Goal: Find specific page/section: Find specific page/section

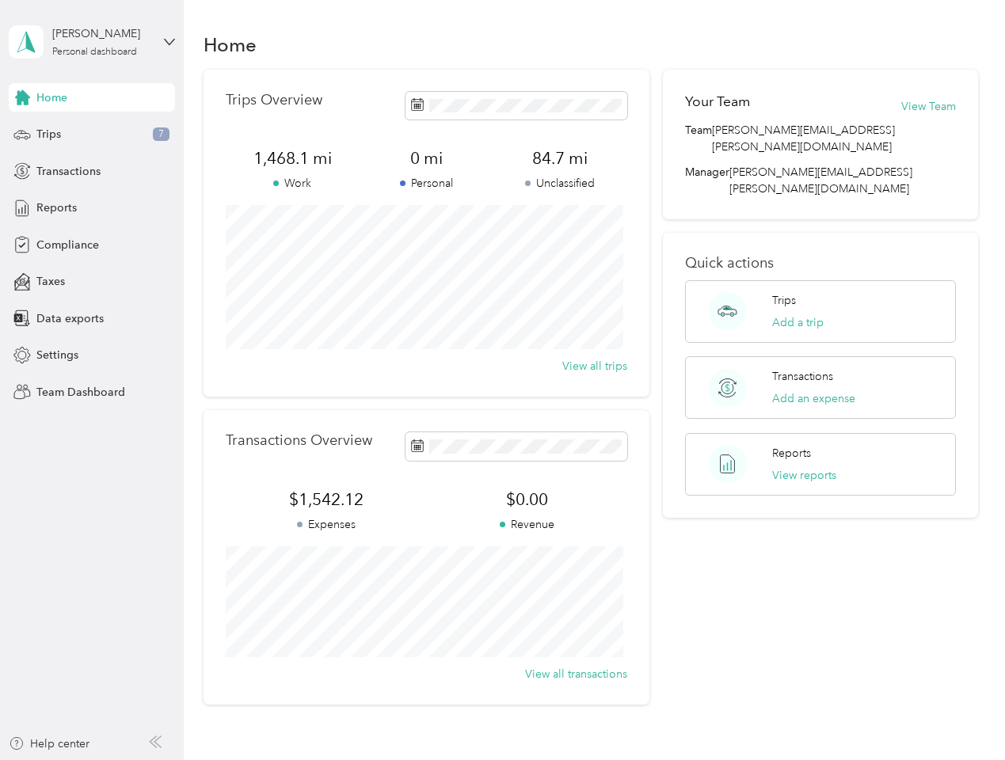
click at [502, 380] on div "Trips Overview 1,468.1 mi Work 0 mi Personal 84.7 mi Unclassified View all trips" at bounding box center [426, 233] width 446 height 327
click at [92, 42] on div "[PERSON_NAME]" at bounding box center [101, 33] width 99 height 17
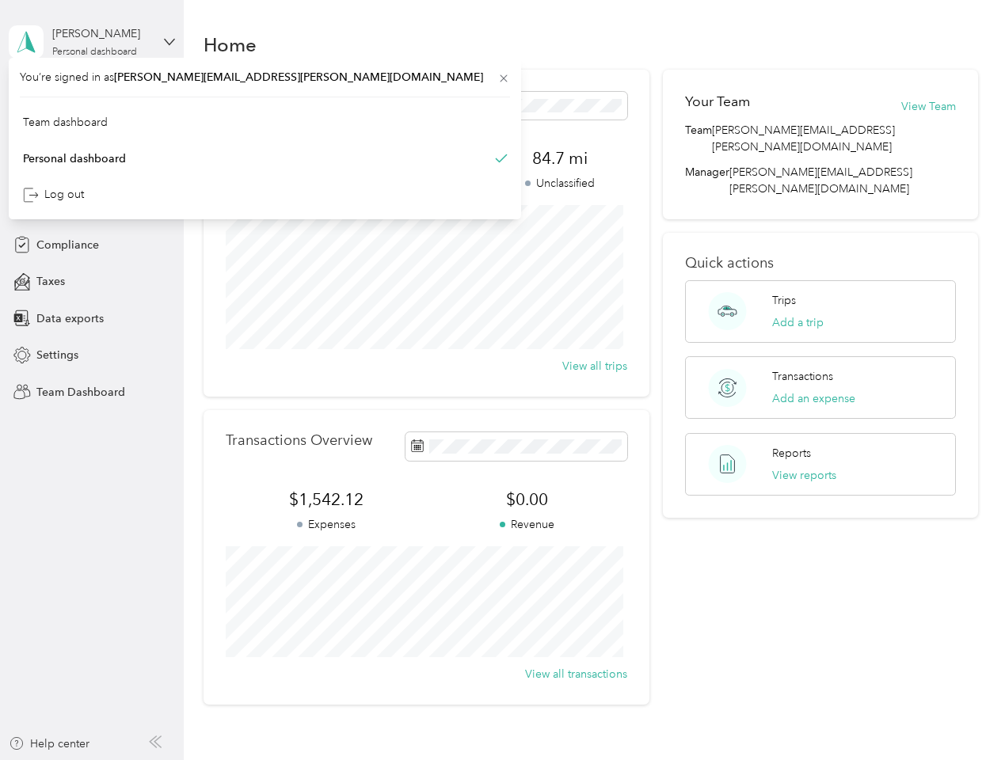
click at [92, 97] on div "You’re signed in as [PERSON_NAME][EMAIL_ADDRESS][PERSON_NAME][DOMAIN_NAME] Team…" at bounding box center [265, 139] width 512 height 162
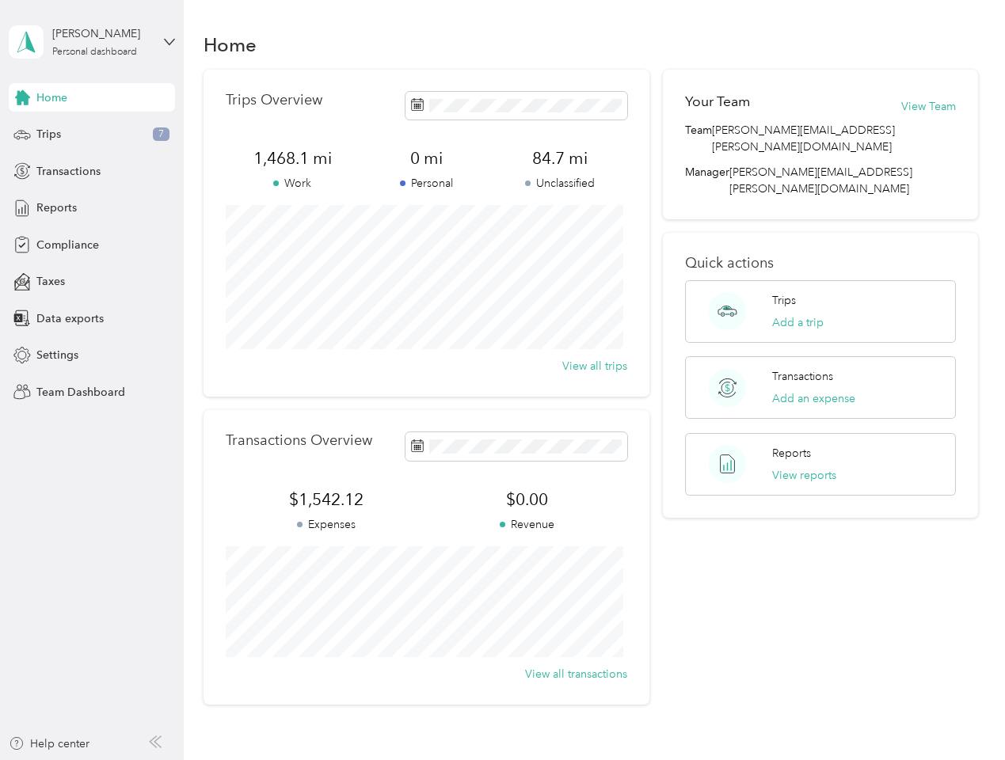
click at [22, 97] on div "You’re signed in as [PERSON_NAME][EMAIL_ADDRESS][PERSON_NAME][DOMAIN_NAME] Team…" at bounding box center [265, 139] width 512 height 162
click at [92, 135] on div "Trips 7" at bounding box center [92, 134] width 166 height 29
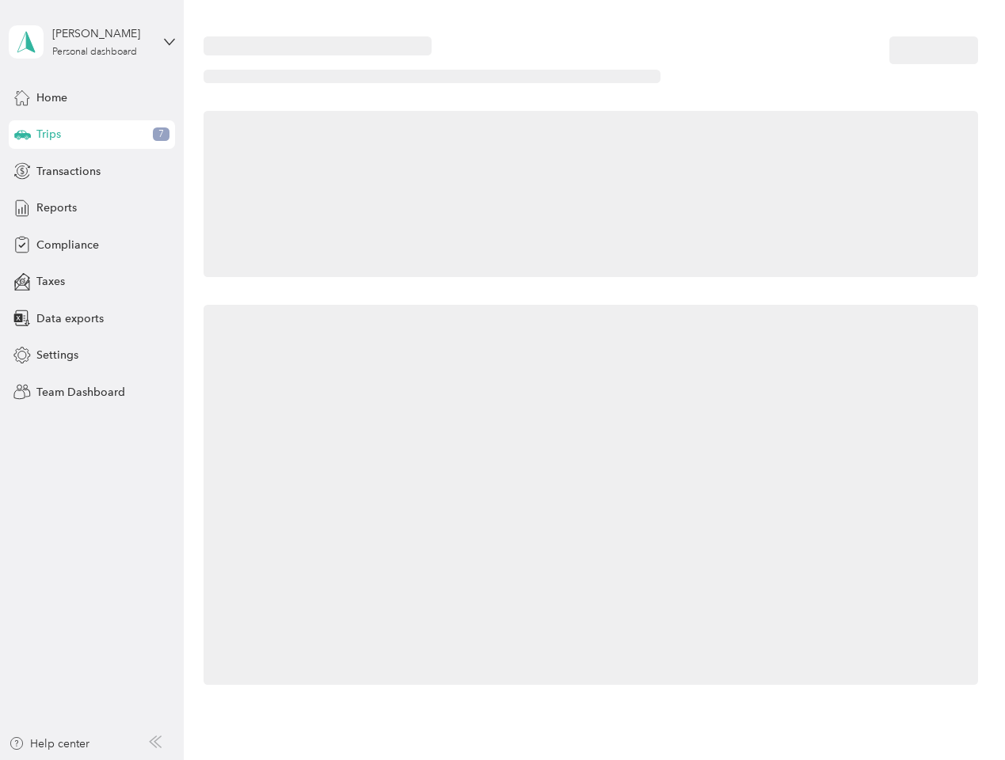
click at [22, 135] on icon at bounding box center [22, 134] width 17 height 8
click at [92, 171] on span "Transactions" at bounding box center [68, 171] width 64 height 17
click at [22, 171] on icon at bounding box center [21, 170] width 17 height 17
click at [92, 208] on div "Reports" at bounding box center [92, 208] width 166 height 29
